Goal: Transaction & Acquisition: Book appointment/travel/reservation

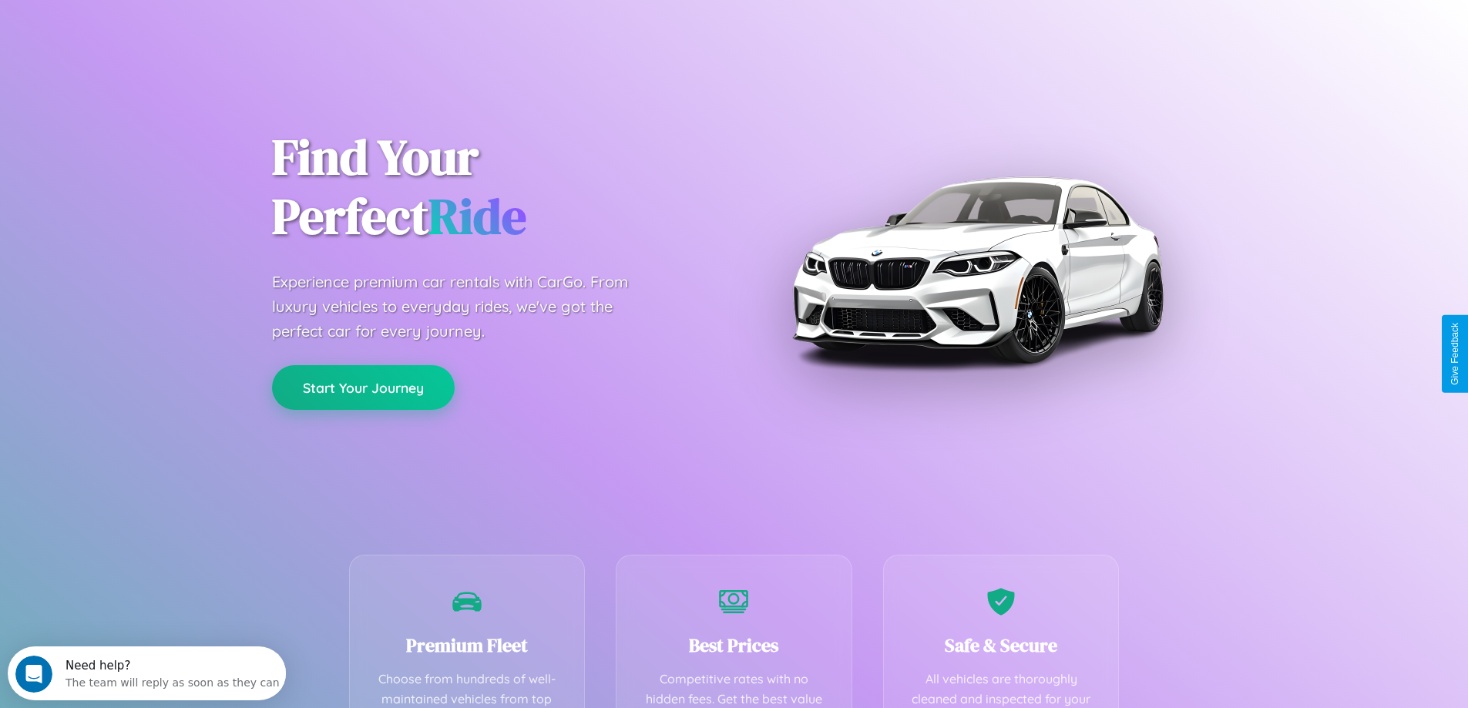
click at [363, 388] on button "Start Your Journey" at bounding box center [363, 387] width 183 height 45
click at [363, 387] on button "Start Your Journey" at bounding box center [363, 387] width 183 height 45
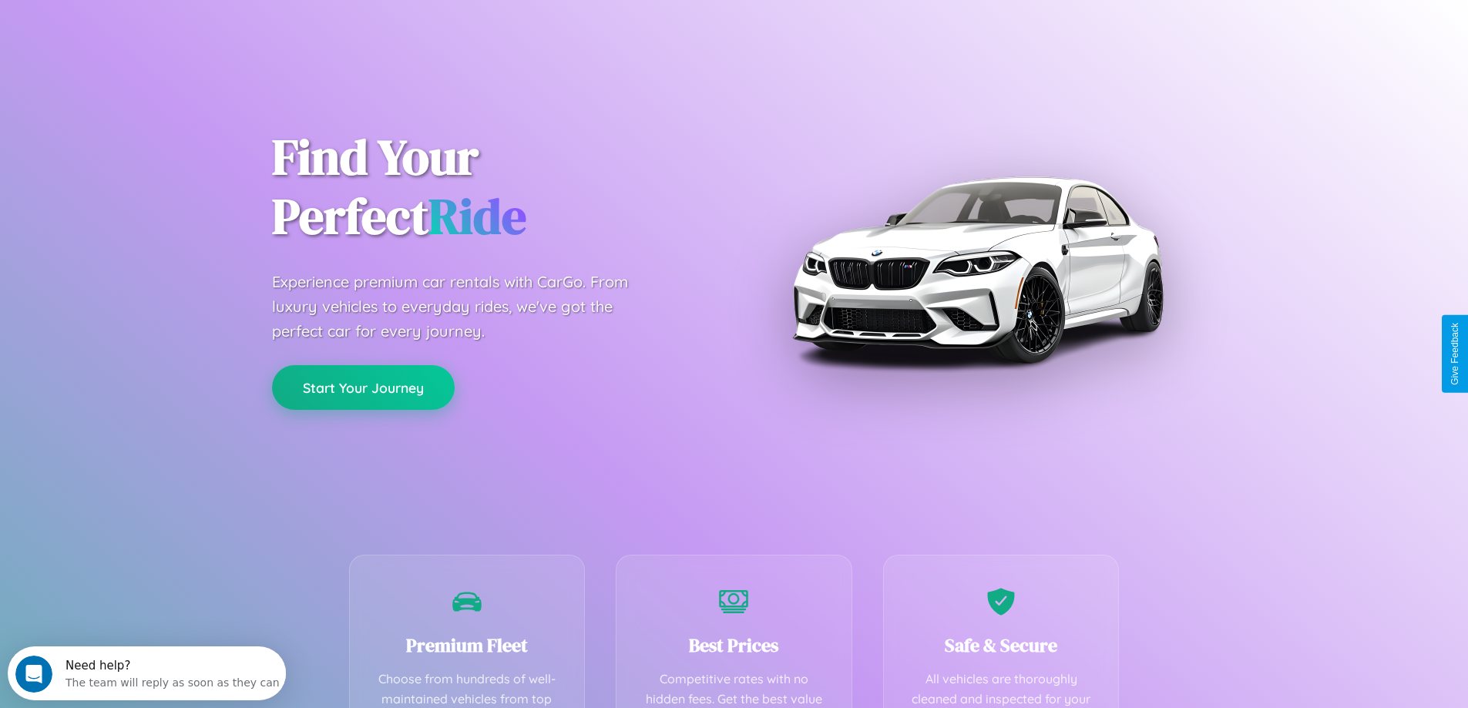
click at [363, 387] on button "Start Your Journey" at bounding box center [363, 387] width 183 height 45
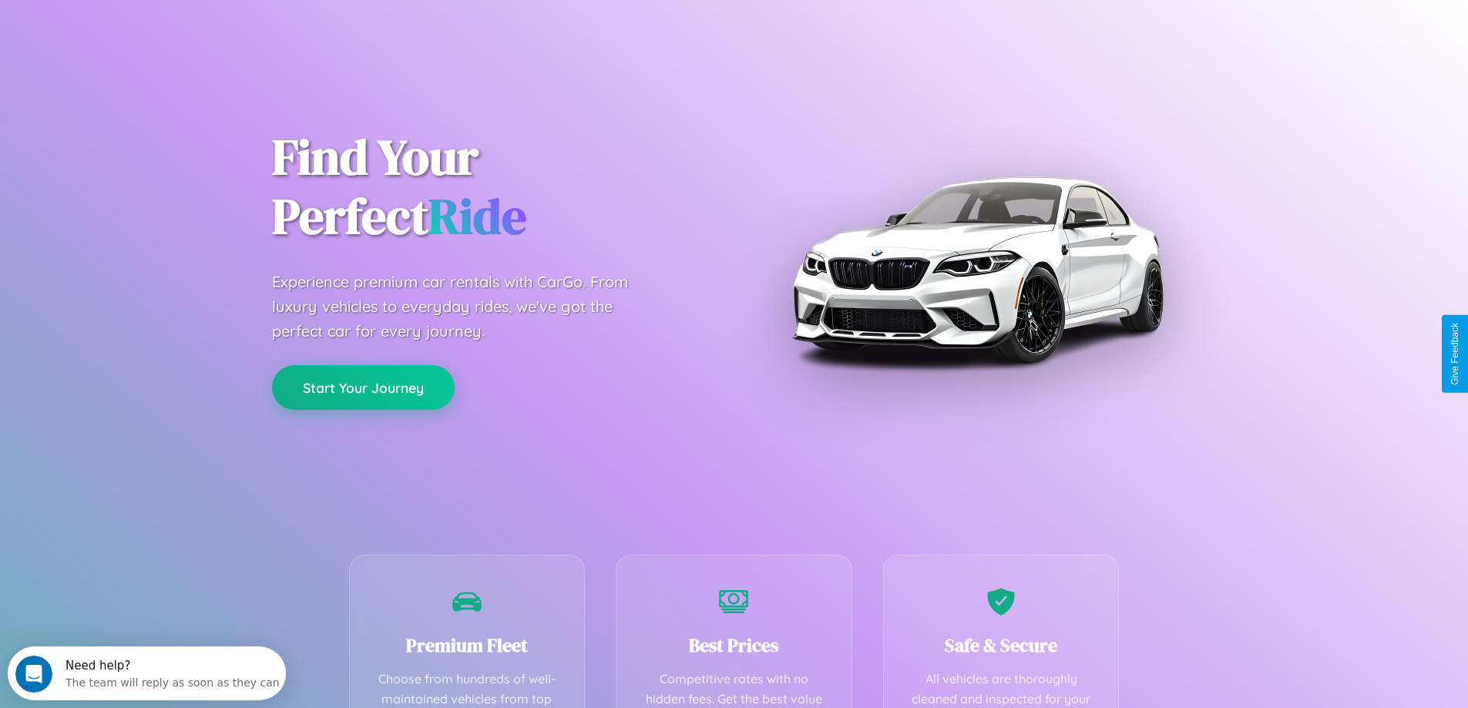
click at [363, 387] on button "Start Your Journey" at bounding box center [363, 387] width 183 height 45
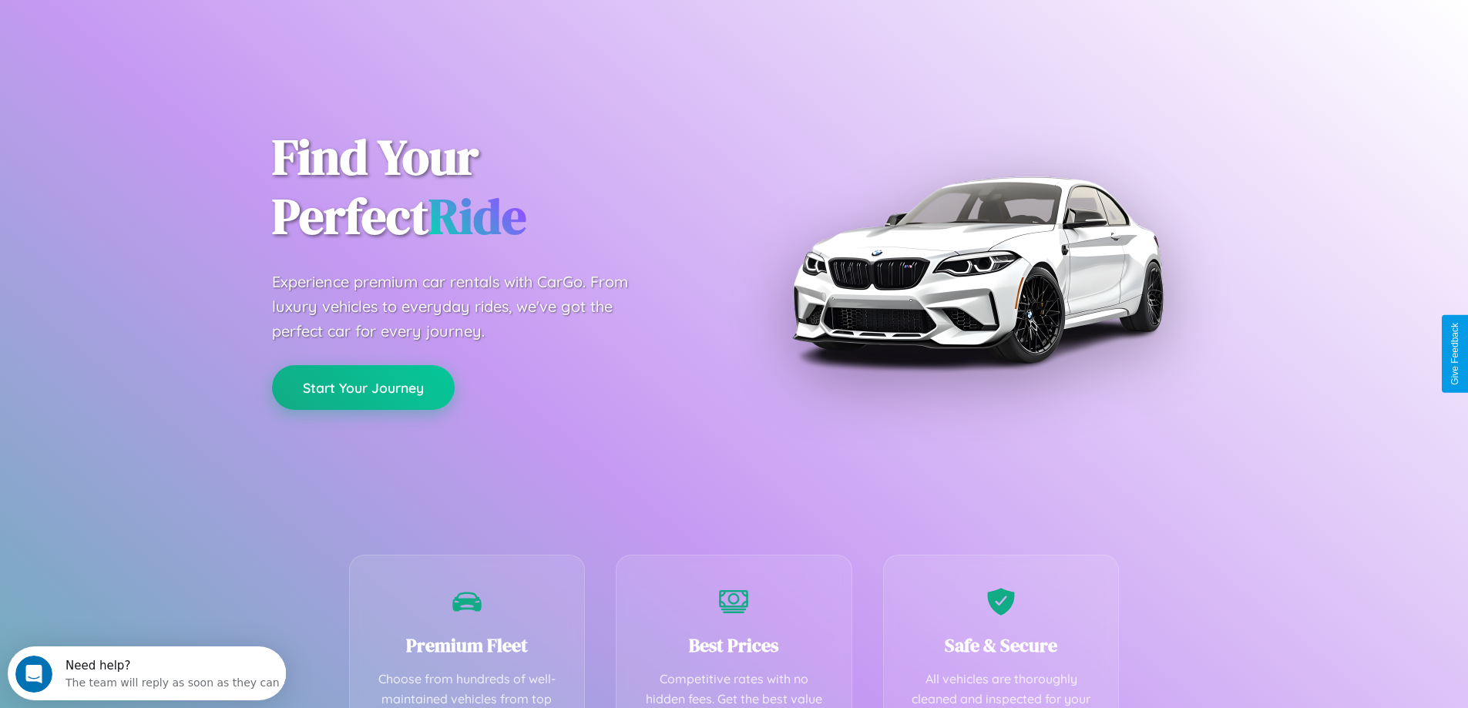
click at [363, 387] on button "Start Your Journey" at bounding box center [363, 387] width 183 height 45
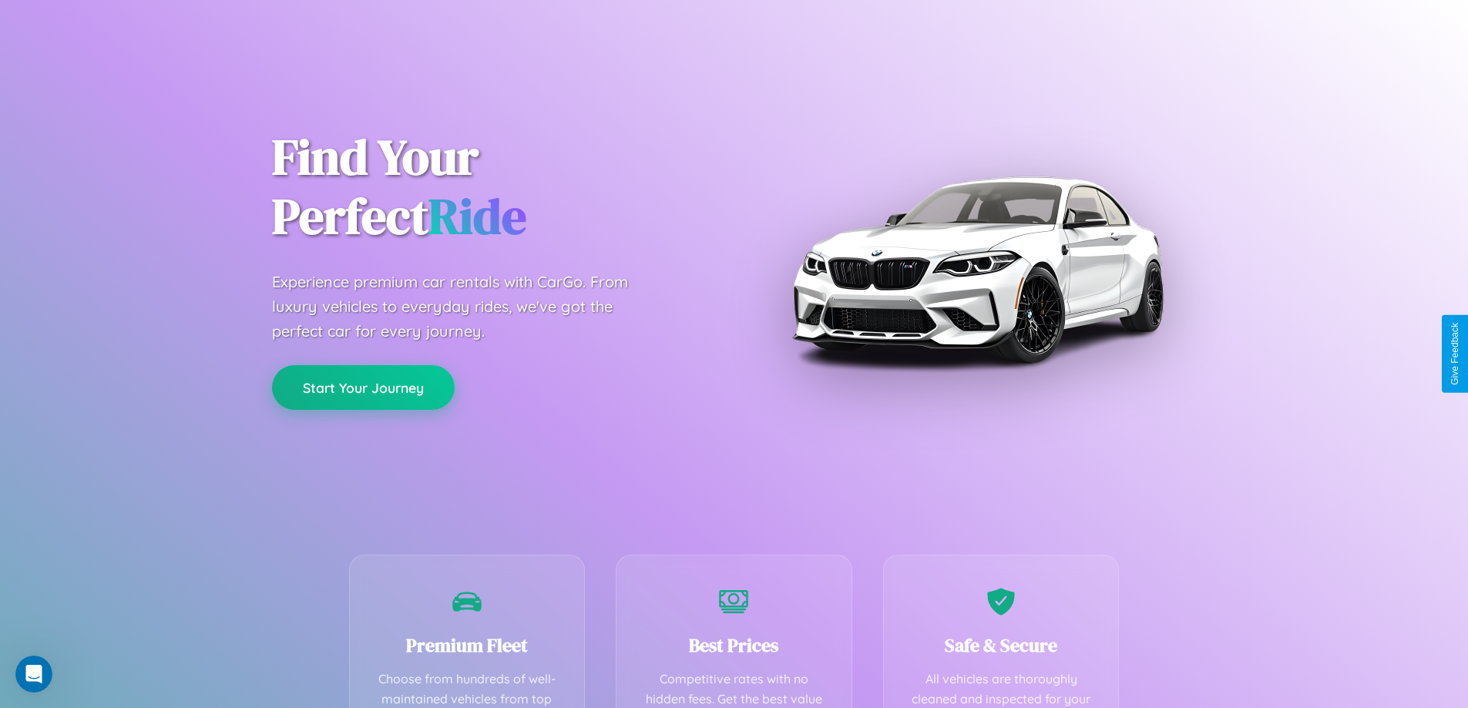
click at [363, 387] on button "Start Your Journey" at bounding box center [363, 387] width 183 height 45
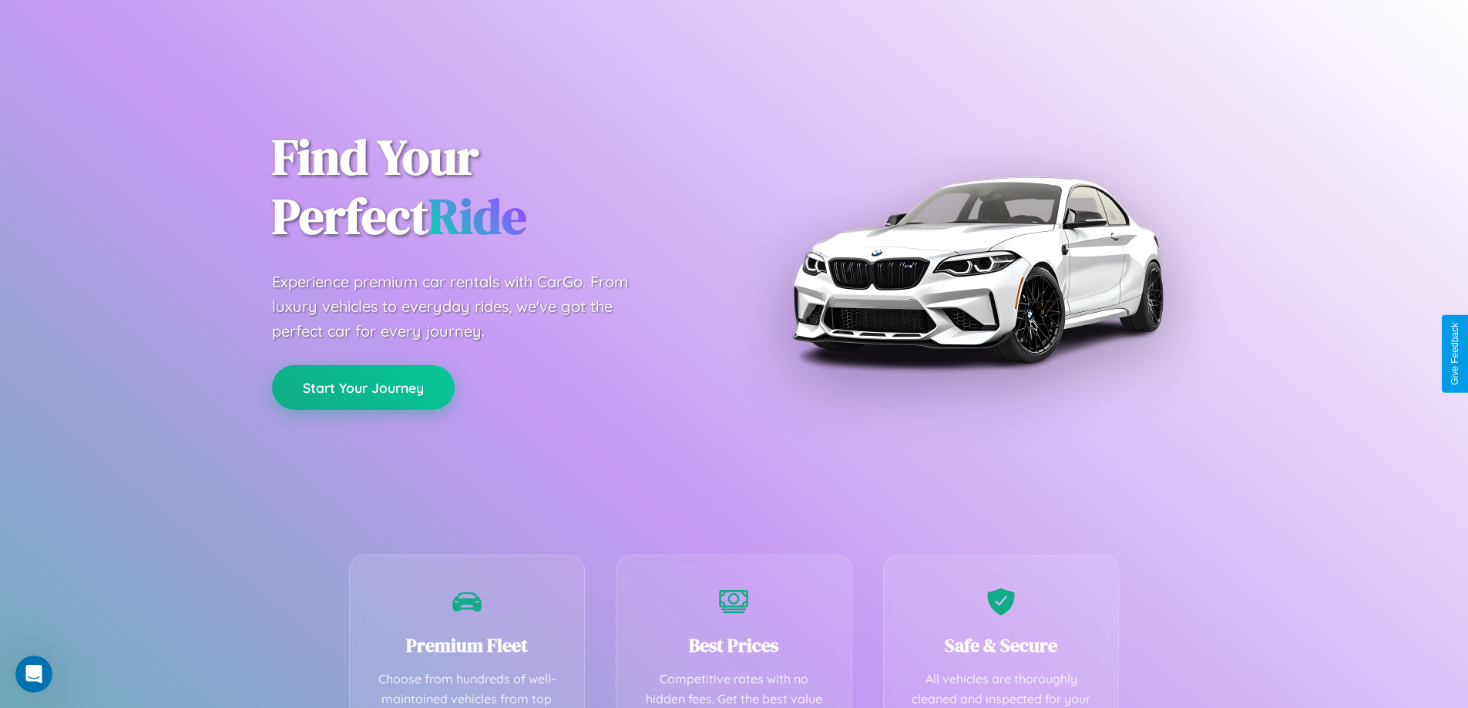
click at [363, 387] on button "Start Your Journey" at bounding box center [363, 387] width 183 height 45
